Goal: Check status: Check status

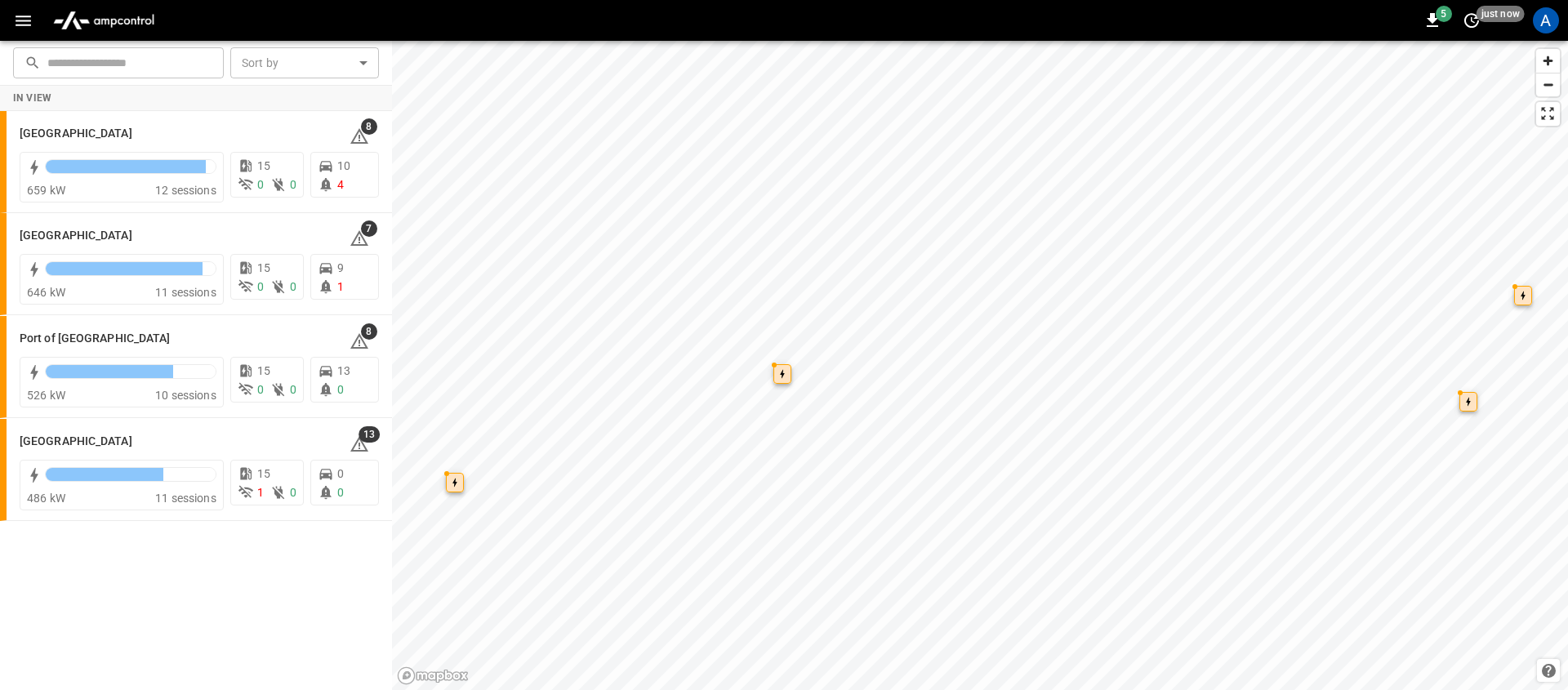
click at [92, 24] on img "menu" at bounding box center [103, 20] width 114 height 31
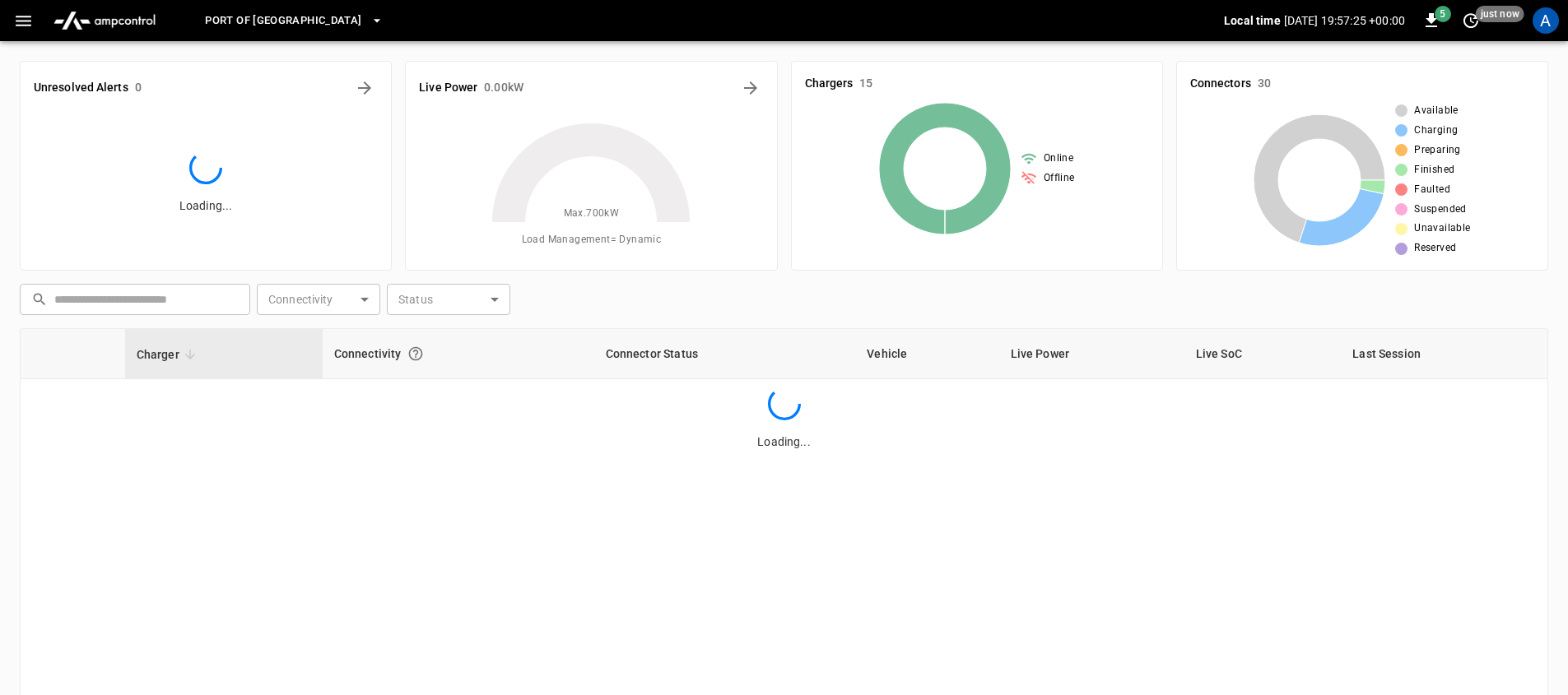
click at [28, 24] on icon "button" at bounding box center [22, 21] width 15 height 11
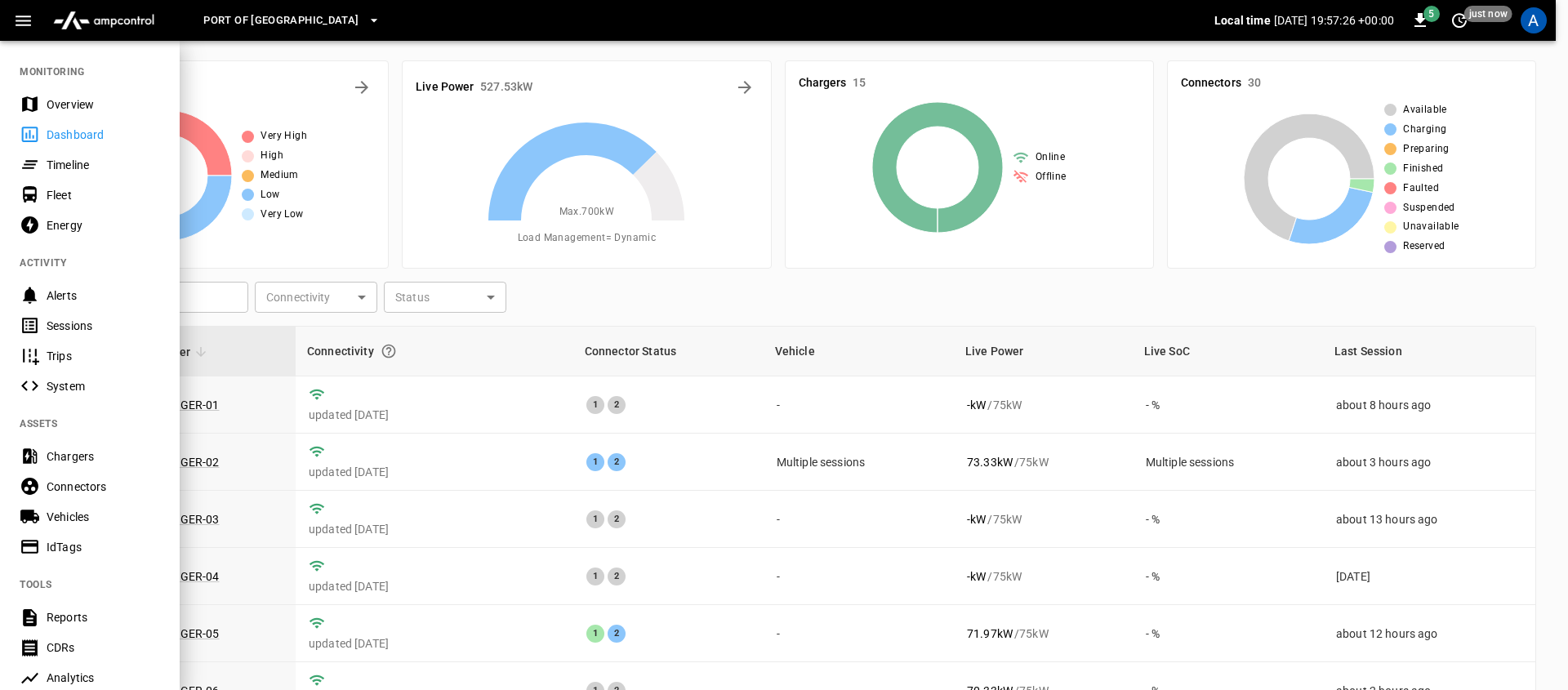
click at [97, 169] on div "Timeline" at bounding box center [103, 165] width 113 height 16
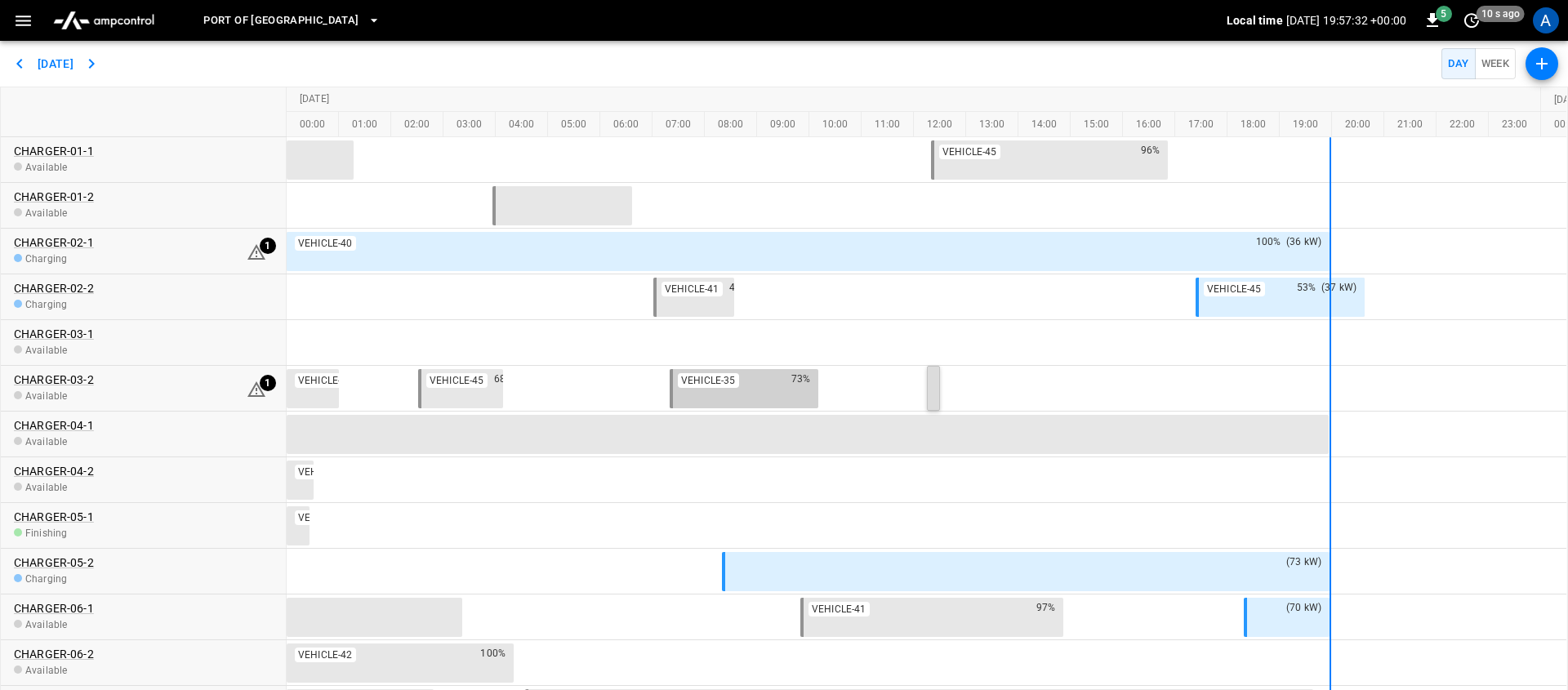
drag, startPoint x: 931, startPoint y: 376, endPoint x: 716, endPoint y: 394, distance: 215.8
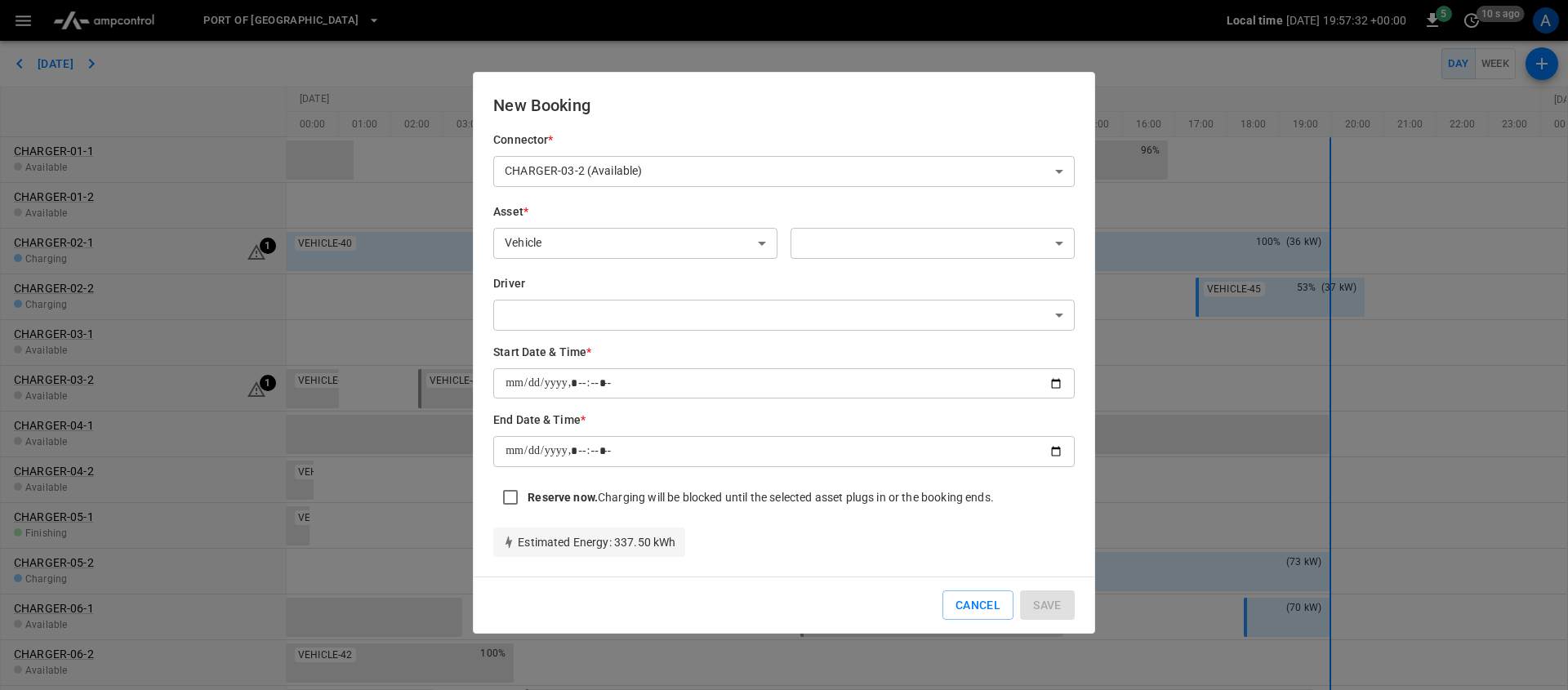
click at [1080, 341] on div "**********" at bounding box center [784, 353] width 622 height 562
click at [970, 596] on button "Cancel" at bounding box center [978, 605] width 71 height 30
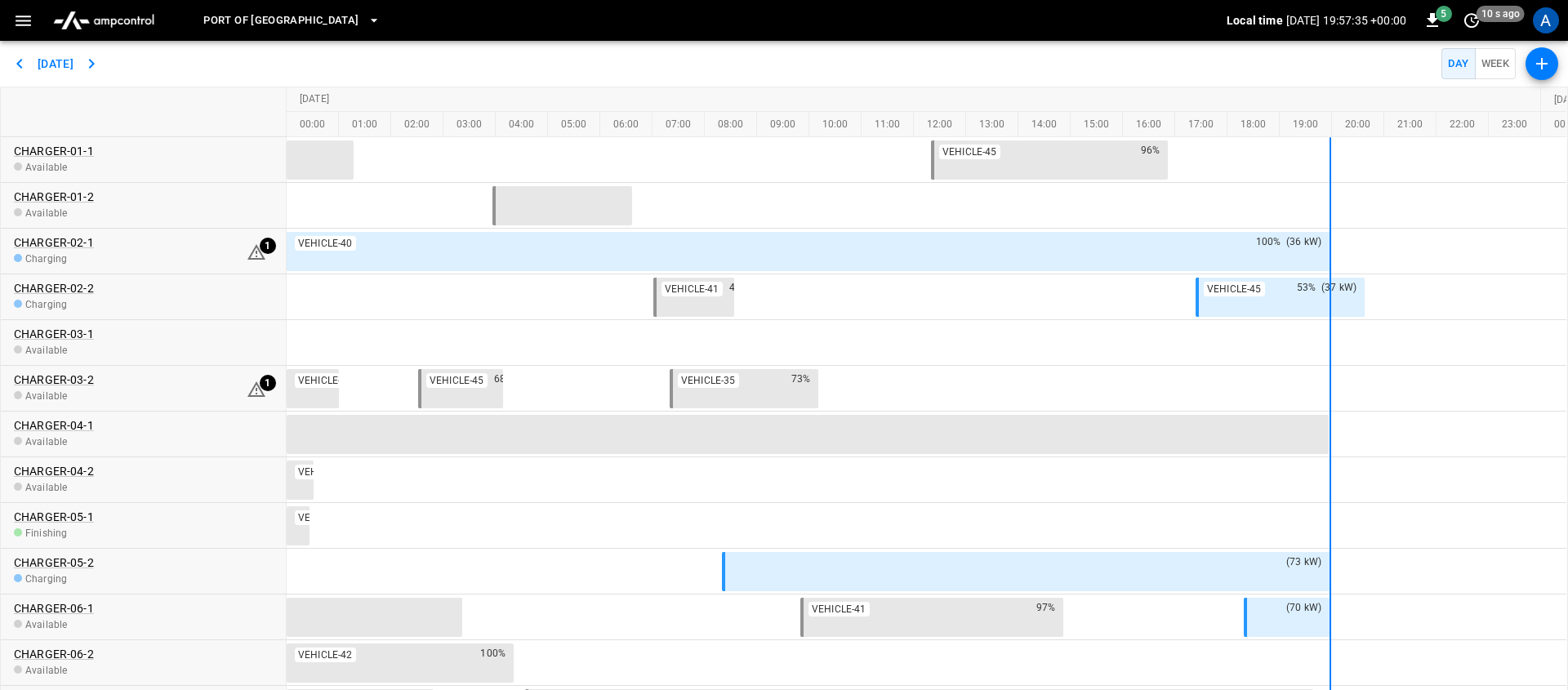
click at [1485, 56] on button "Week" at bounding box center [1495, 64] width 42 height 32
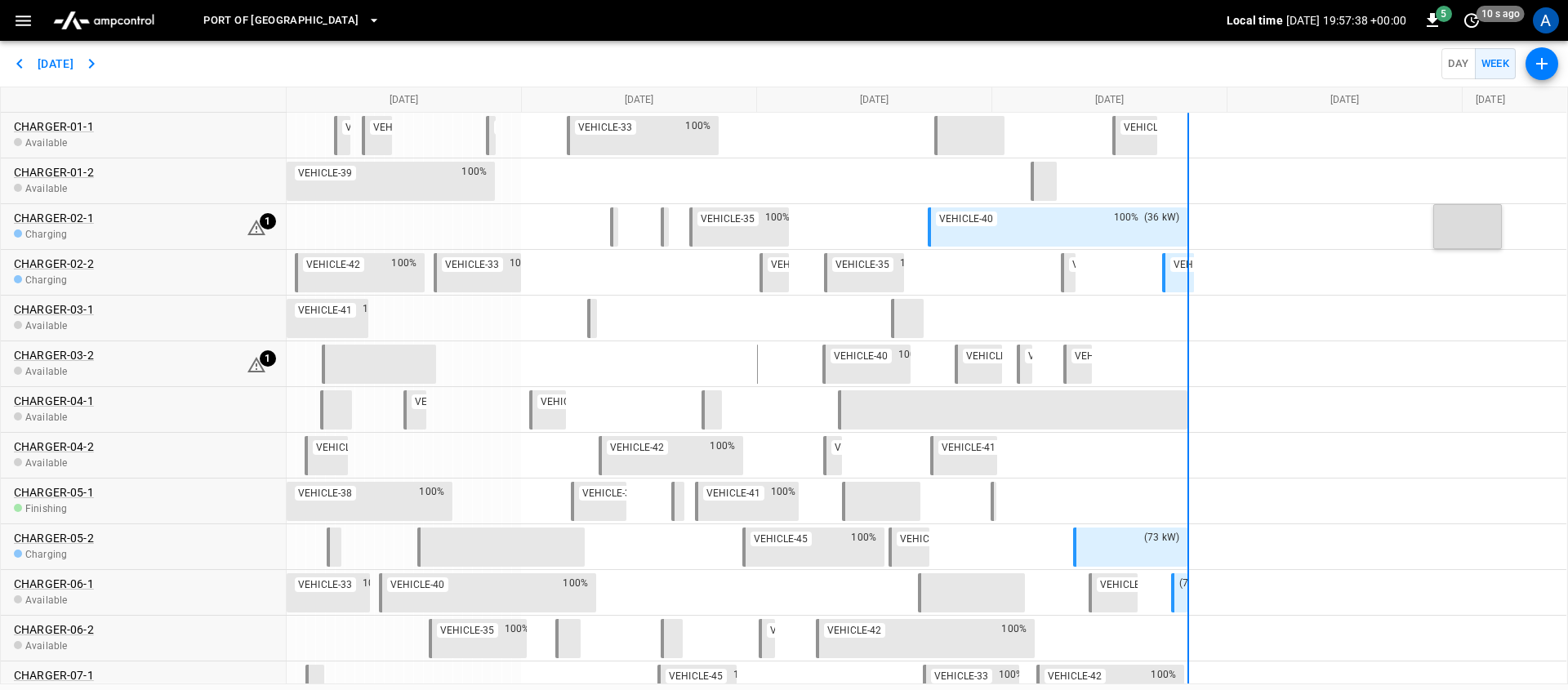
drag, startPoint x: 1498, startPoint y: 234, endPoint x: 1374, endPoint y: 233, distance: 124.0
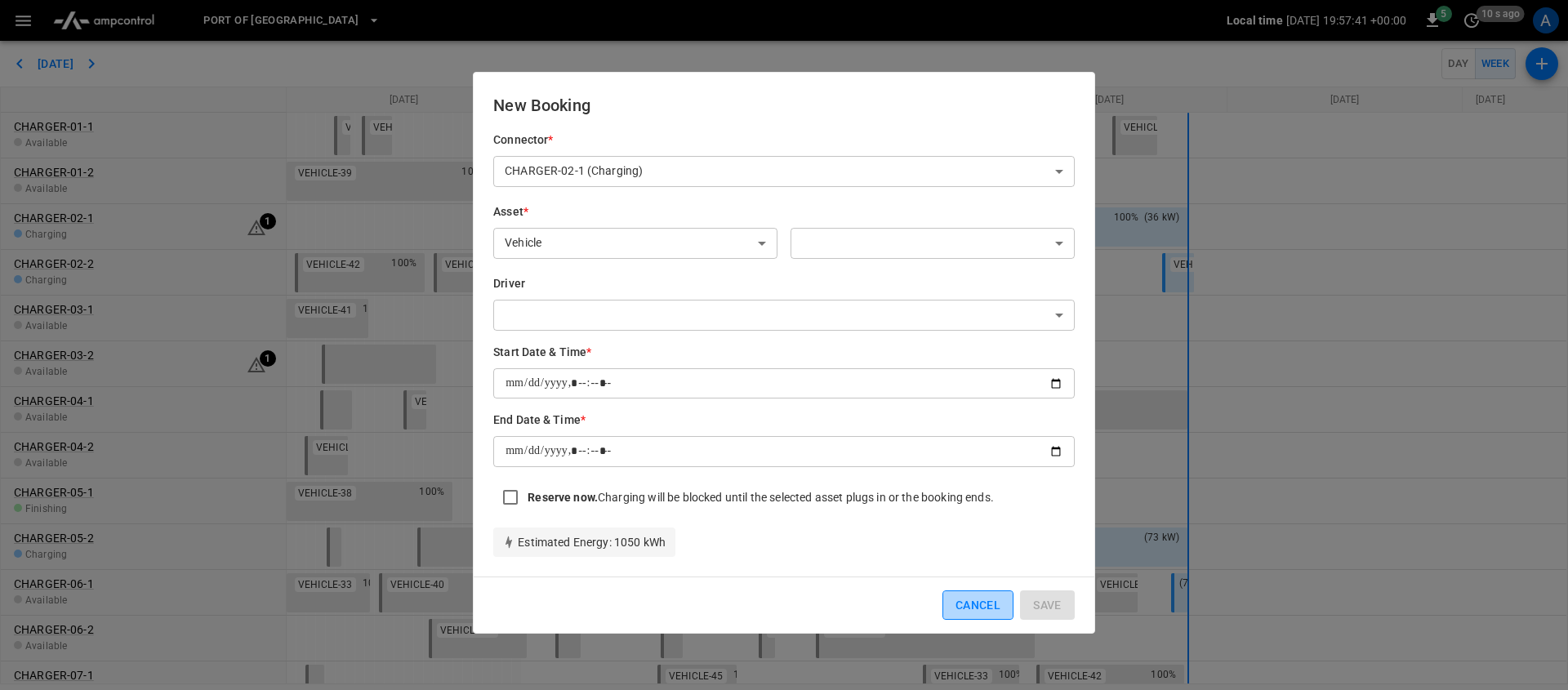
click at [976, 604] on button "Cancel" at bounding box center [978, 605] width 71 height 30
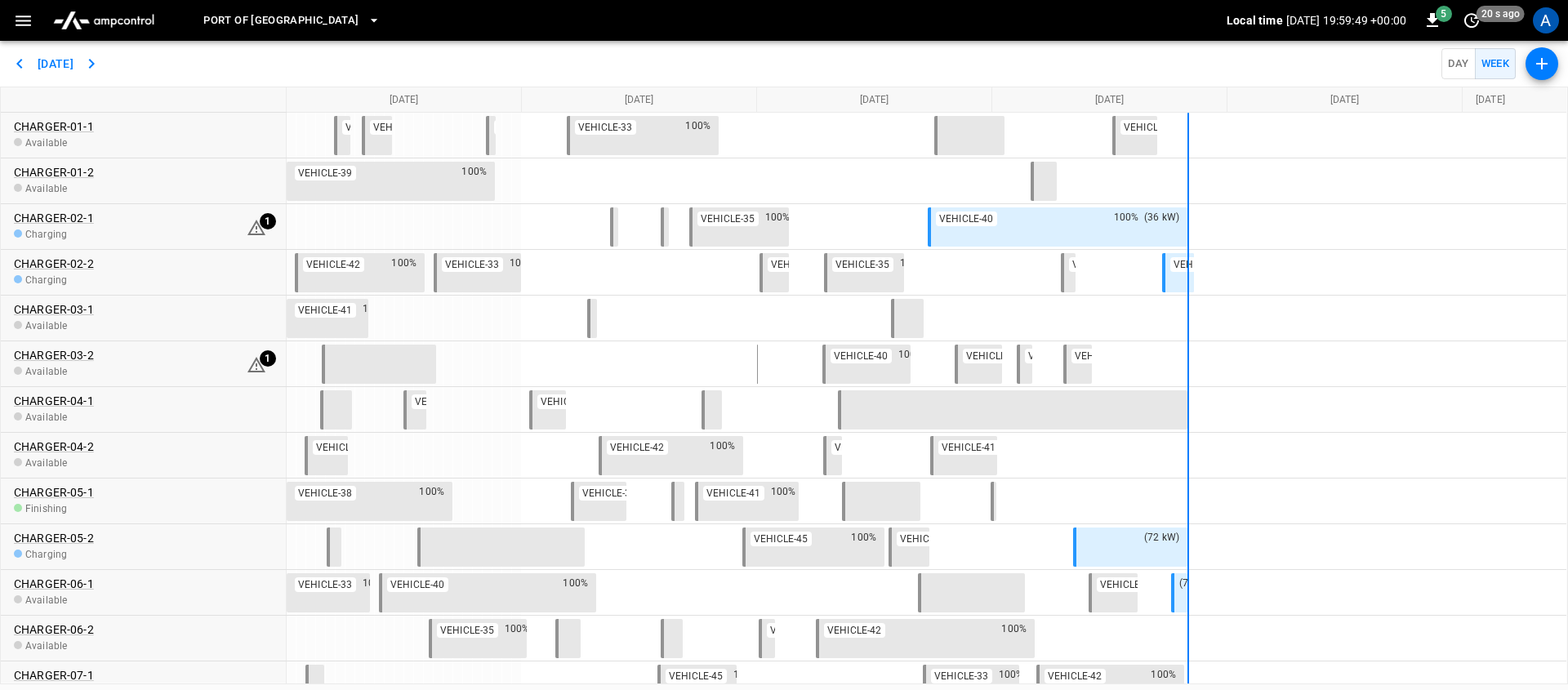
click at [251, 223] on icon "scheduler rows" at bounding box center [257, 228] width 20 height 20
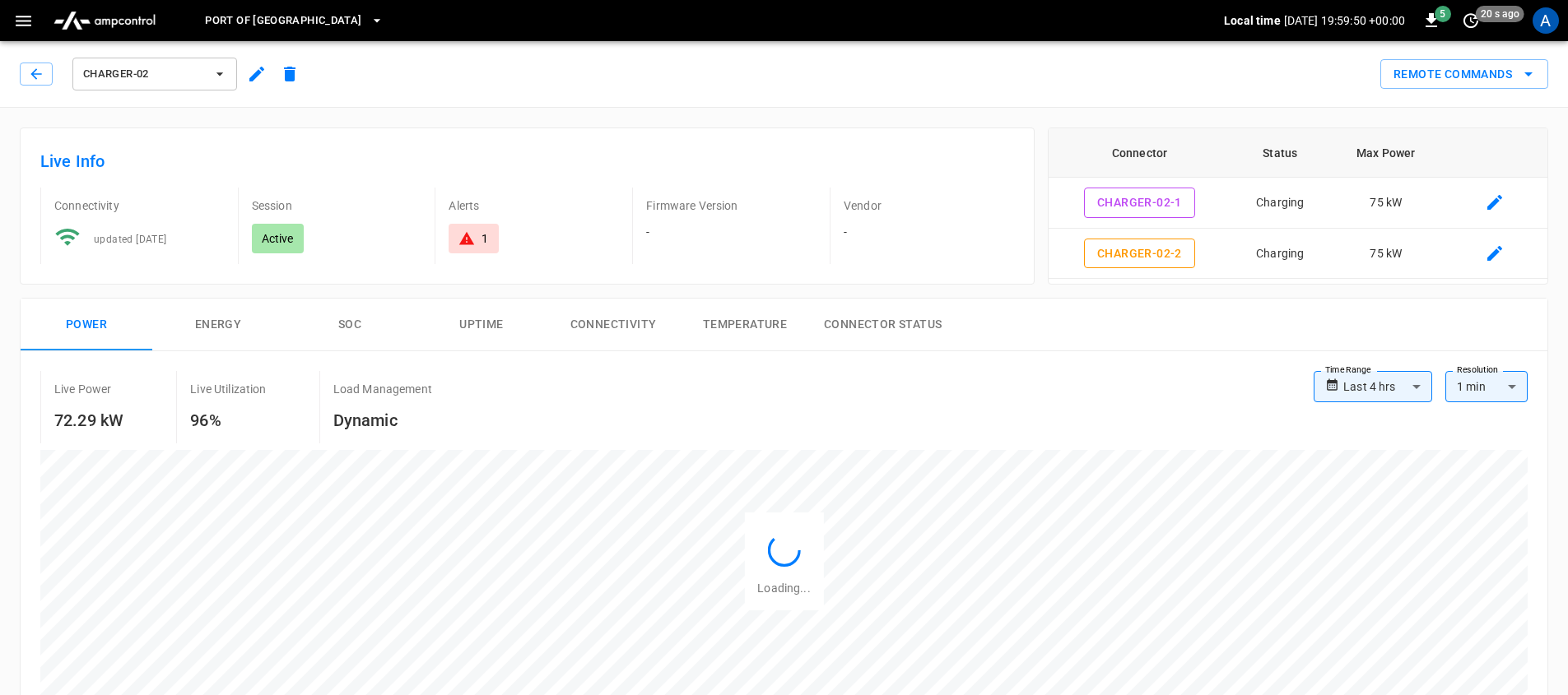
type input "**********"
click at [472, 233] on icon at bounding box center [466, 238] width 16 height 16
click at [30, 74] on icon "button" at bounding box center [36, 74] width 16 height 16
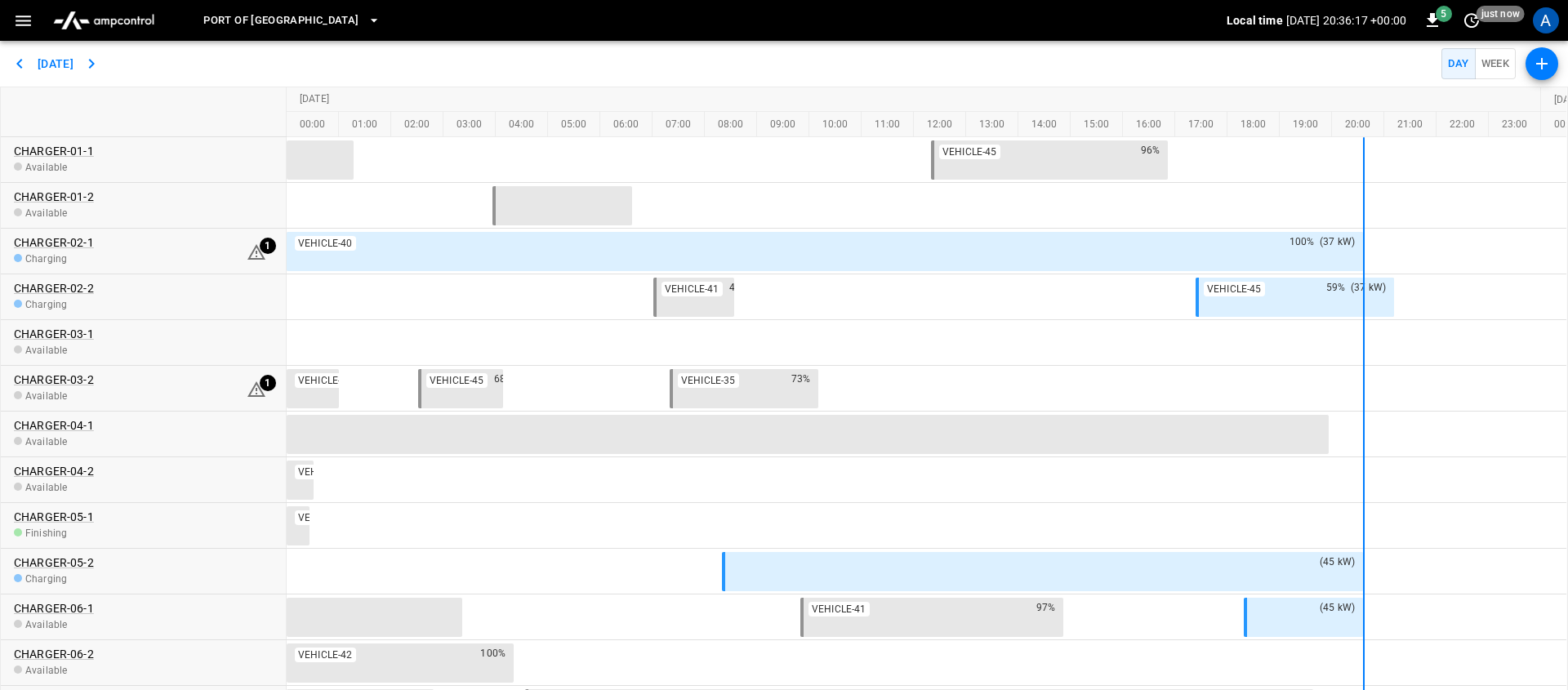
click at [713, 55] on div "[DATE] Day Week" at bounding box center [784, 63] width 1568 height 45
